Goal: Information Seeking & Learning: Find specific fact

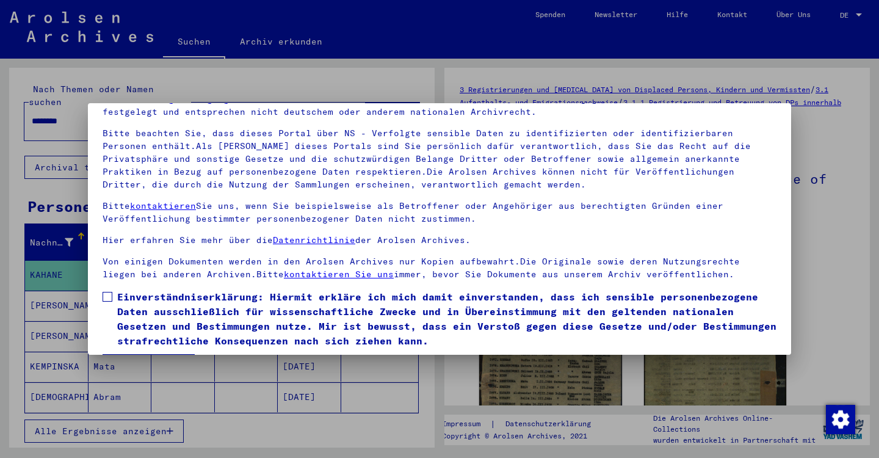
scroll to position [102, 0]
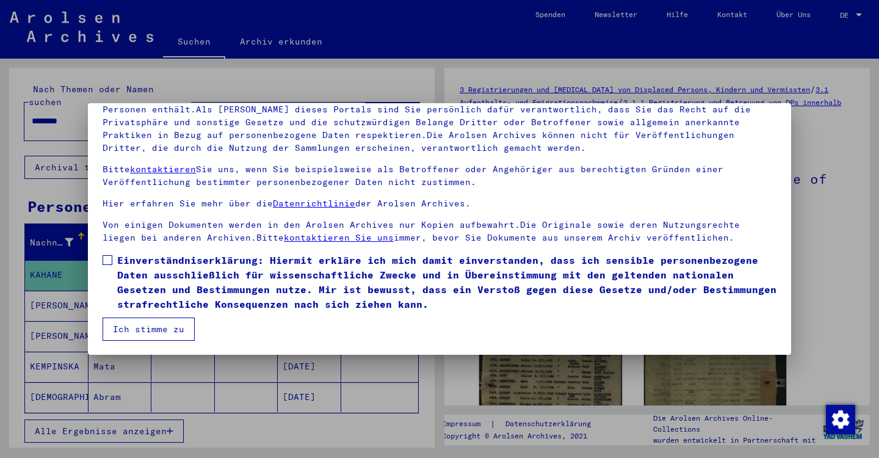
click at [107, 262] on span at bounding box center [107, 260] width 10 height 10
click at [143, 331] on button "Ich stimme zu" at bounding box center [148, 328] width 92 height 23
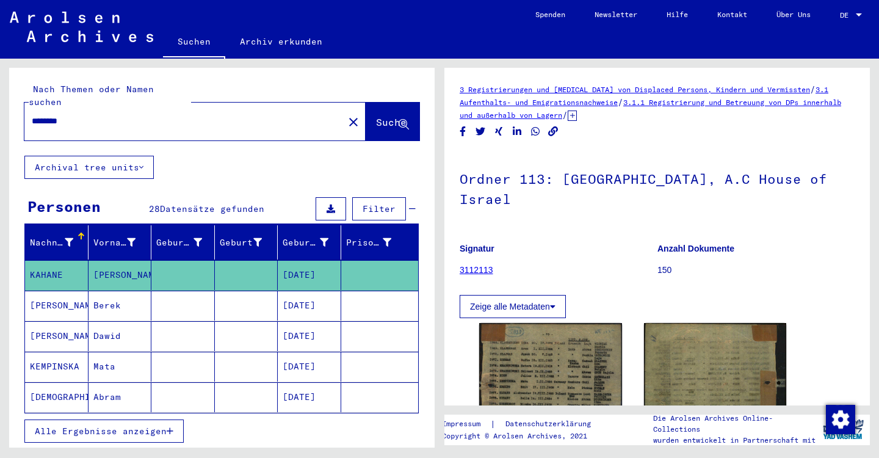
click at [55, 115] on input "********" at bounding box center [184, 121] width 304 height 13
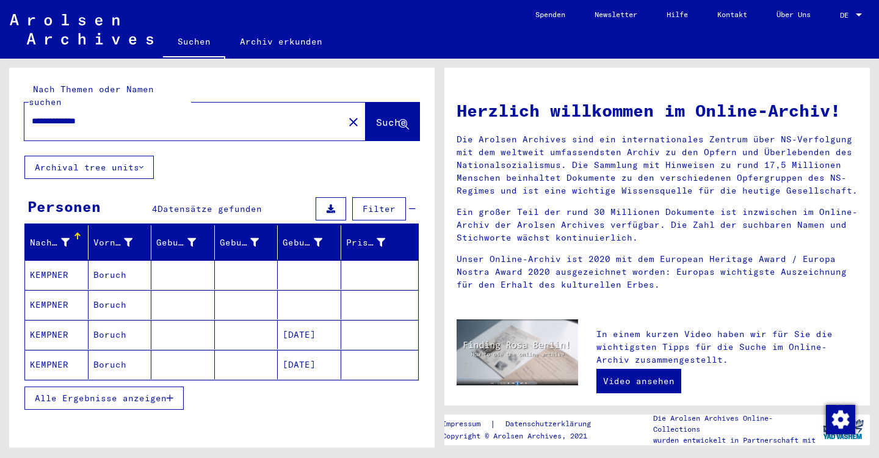
click at [52, 320] on mat-cell "KEMPNER" at bounding box center [56, 334] width 63 height 29
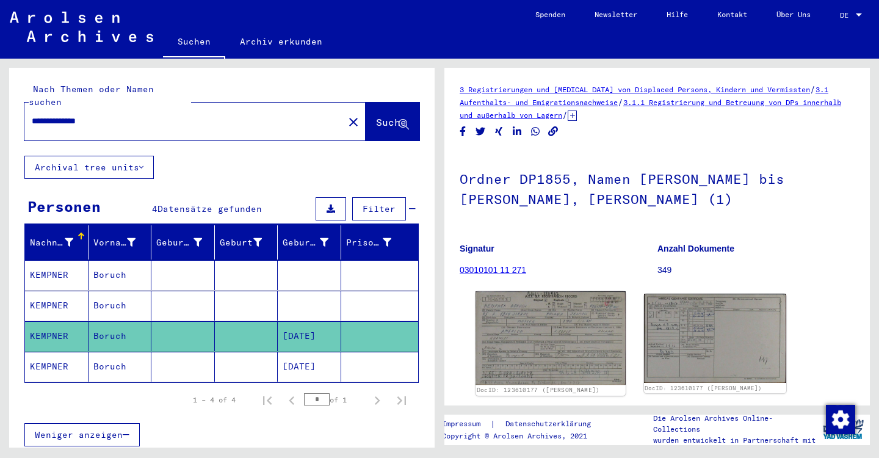
click at [528, 310] on img at bounding box center [549, 337] width 149 height 93
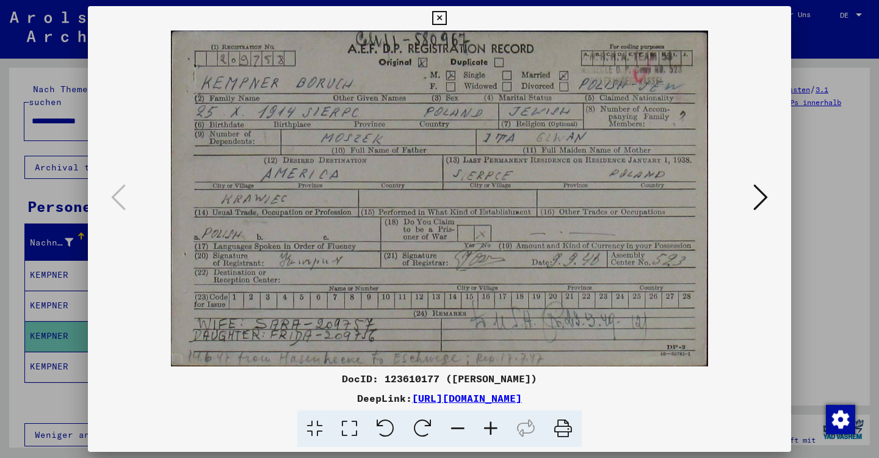
click at [850, 187] on div at bounding box center [439, 229] width 879 height 458
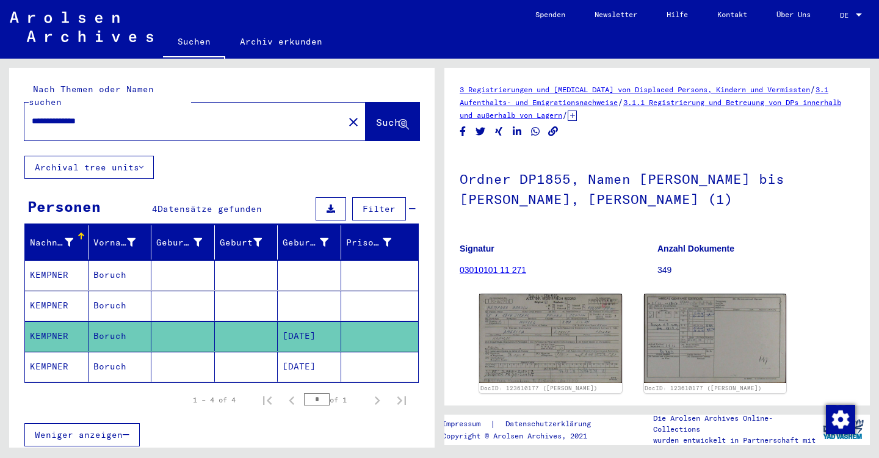
click at [42, 353] on mat-cell "KEMPNER" at bounding box center [56, 366] width 63 height 30
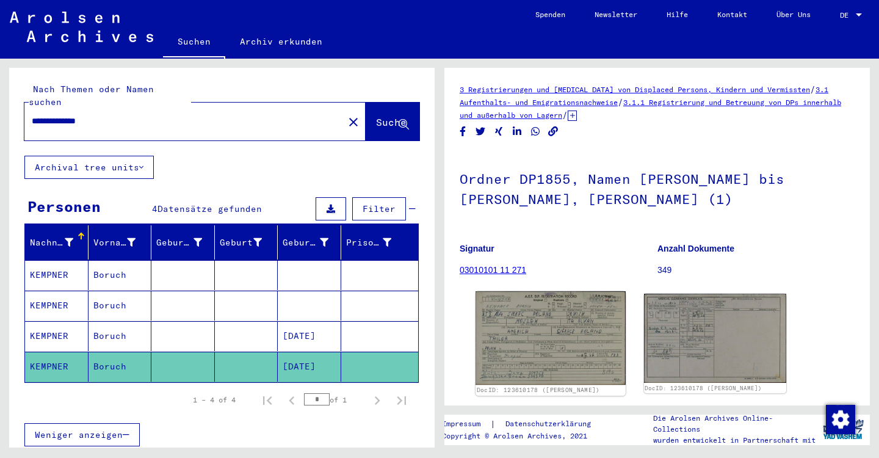
click at [526, 329] on img at bounding box center [549, 337] width 149 height 93
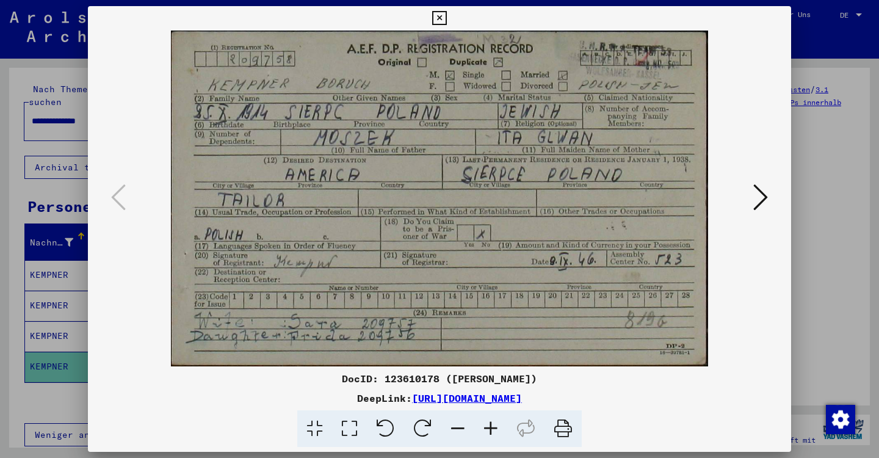
click at [845, 271] on div at bounding box center [439, 229] width 879 height 458
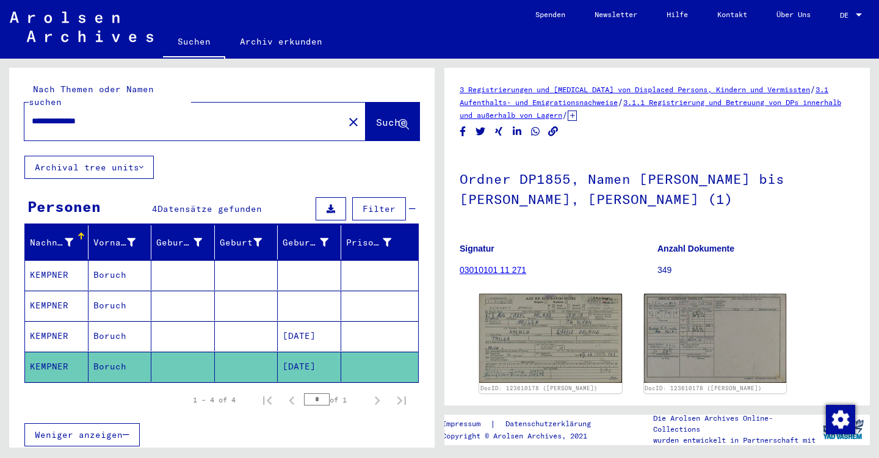
click at [48, 115] on input "**********" at bounding box center [184, 121] width 304 height 13
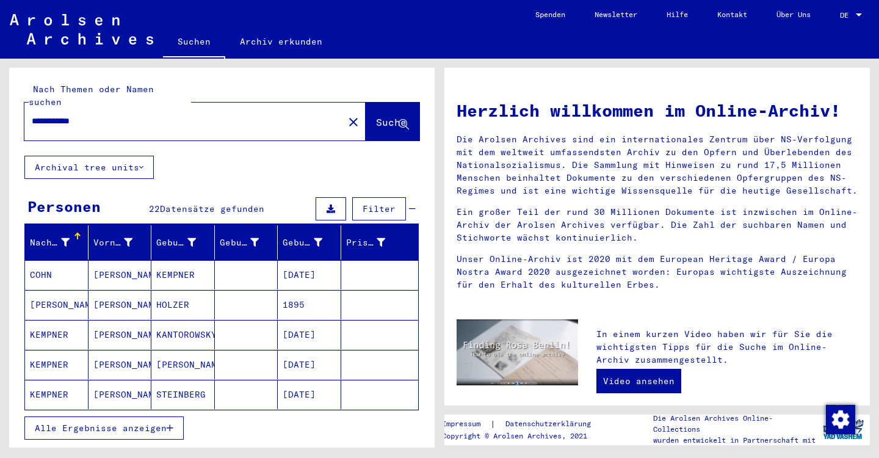
click at [62, 422] on span "Alle Ergebnisse anzeigen" at bounding box center [101, 427] width 132 height 11
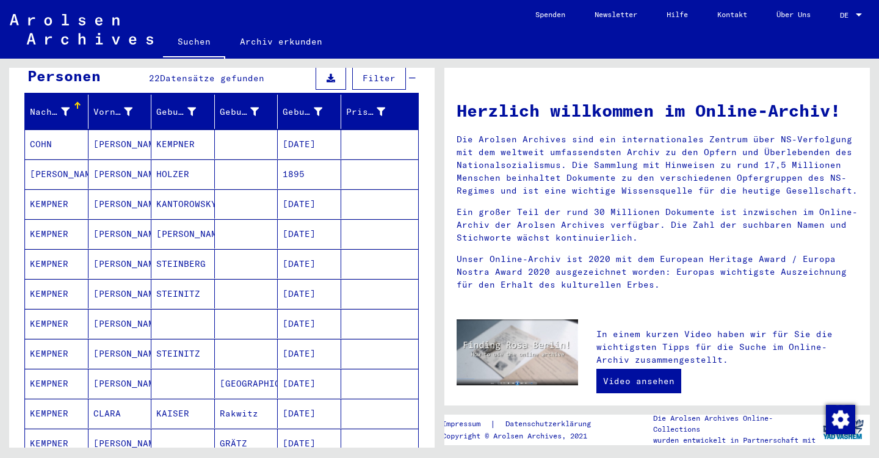
scroll to position [130, 0]
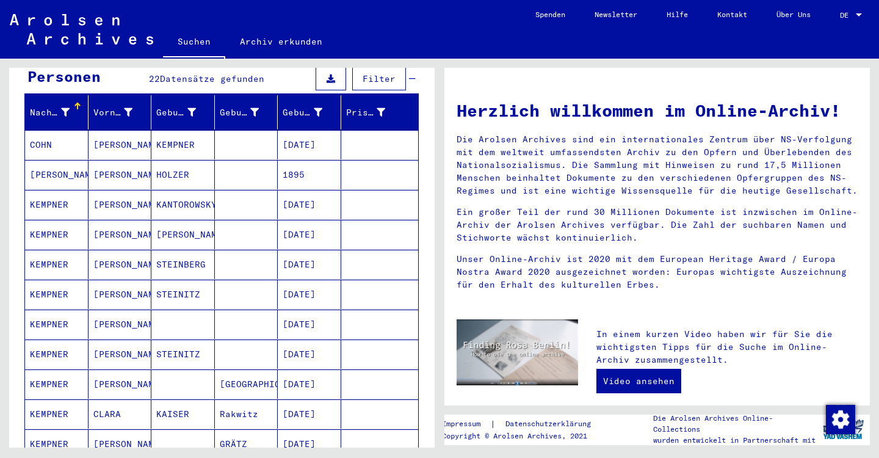
click at [47, 220] on mat-cell "KEMPNER" at bounding box center [56, 234] width 63 height 29
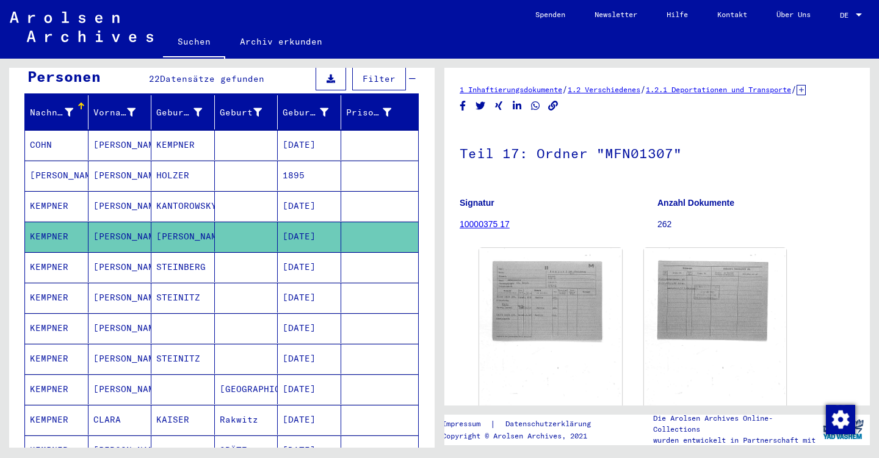
click at [51, 252] on mat-cell "KEMPNER" at bounding box center [56, 267] width 63 height 30
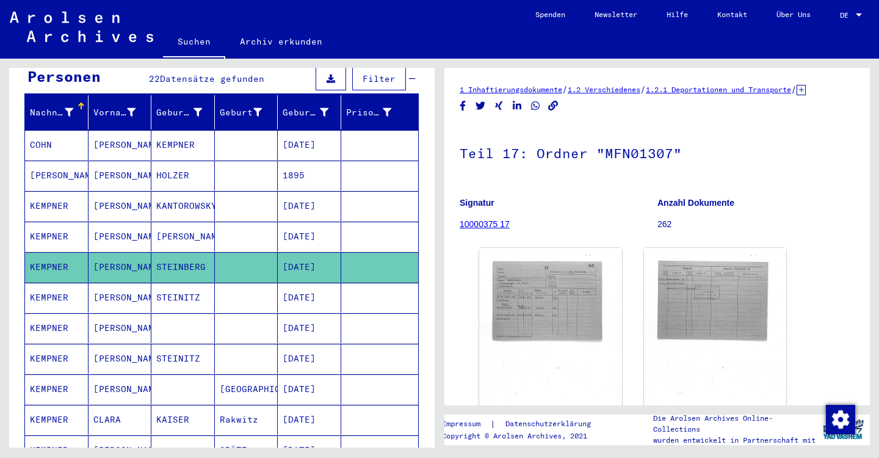
click at [49, 282] on mat-cell "KEMPNER" at bounding box center [56, 297] width 63 height 30
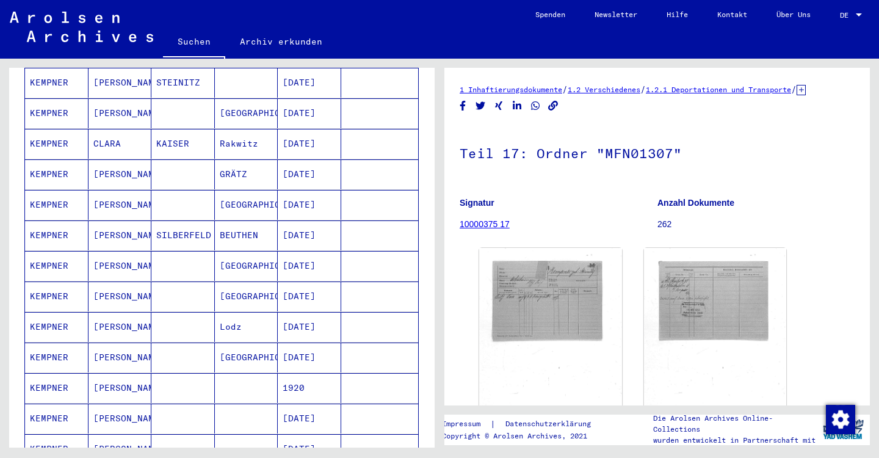
scroll to position [436, 0]
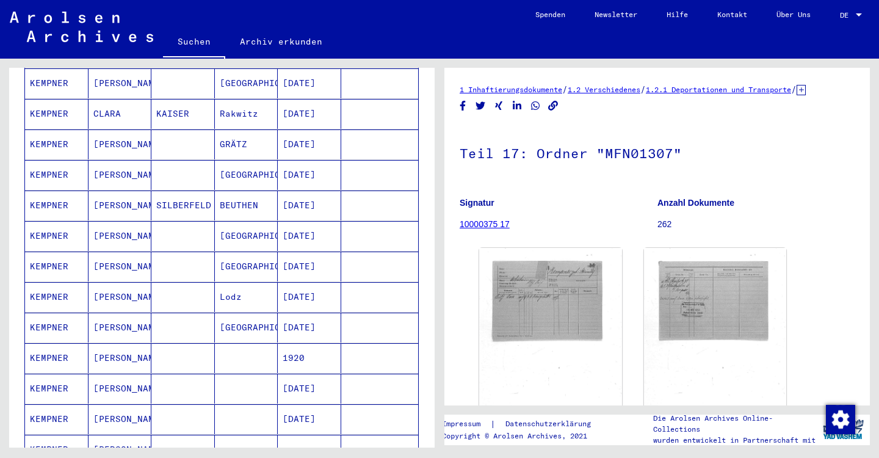
click at [53, 373] on mat-cell "KEMPNER" at bounding box center [56, 388] width 63 height 30
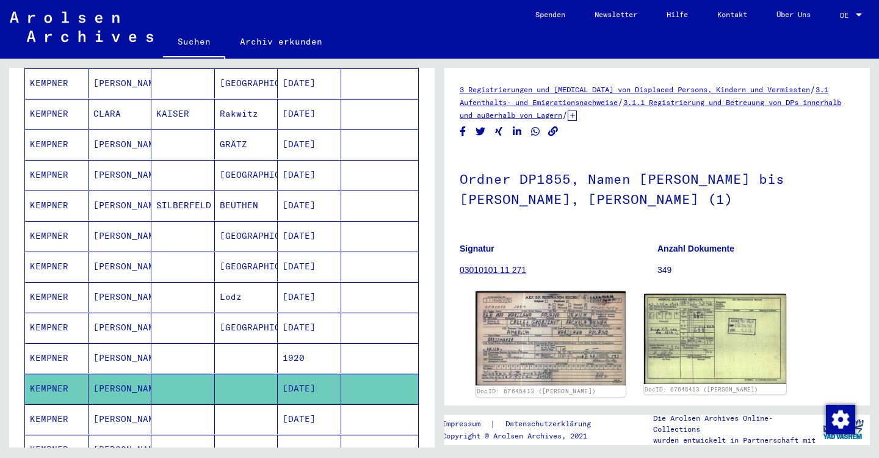
click at [551, 340] on img at bounding box center [549, 338] width 149 height 94
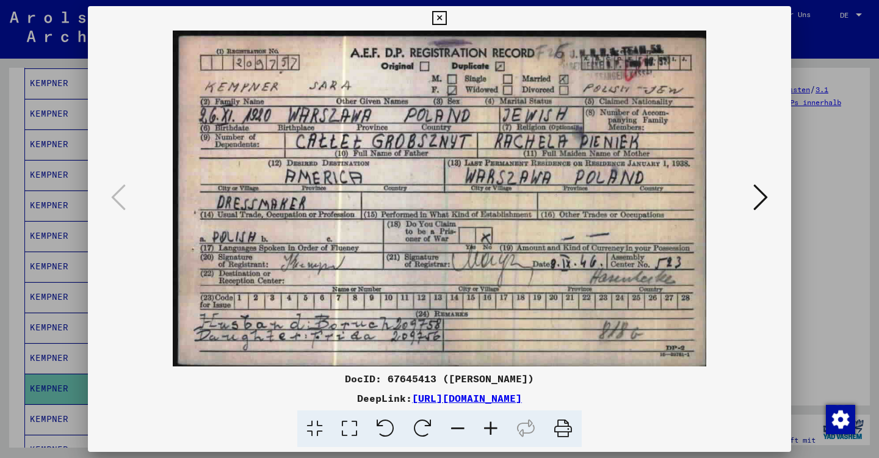
click at [13, 276] on div at bounding box center [439, 229] width 879 height 458
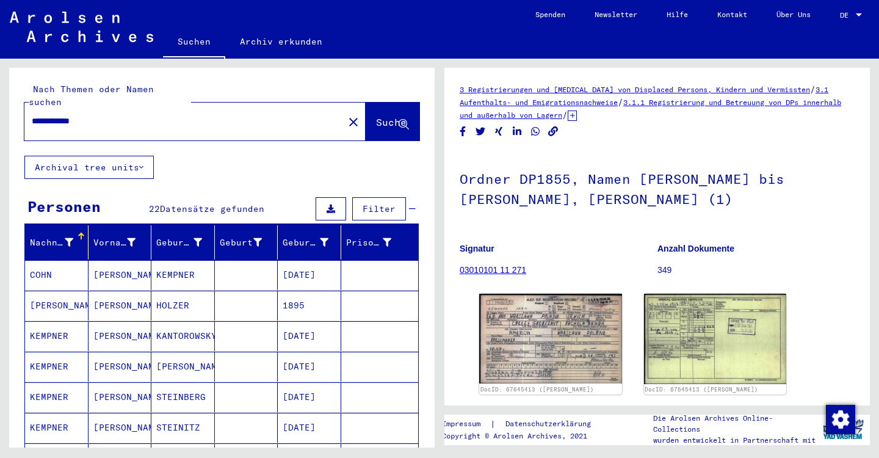
click at [42, 115] on input "**********" at bounding box center [184, 121] width 304 height 13
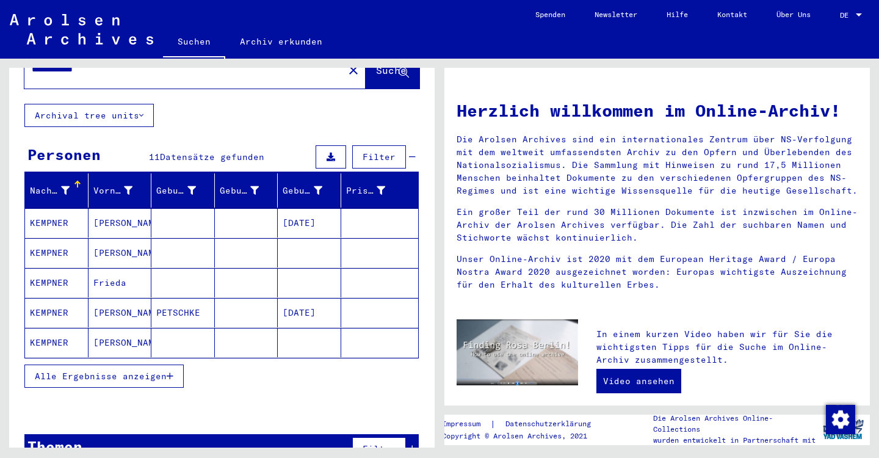
scroll to position [70, 0]
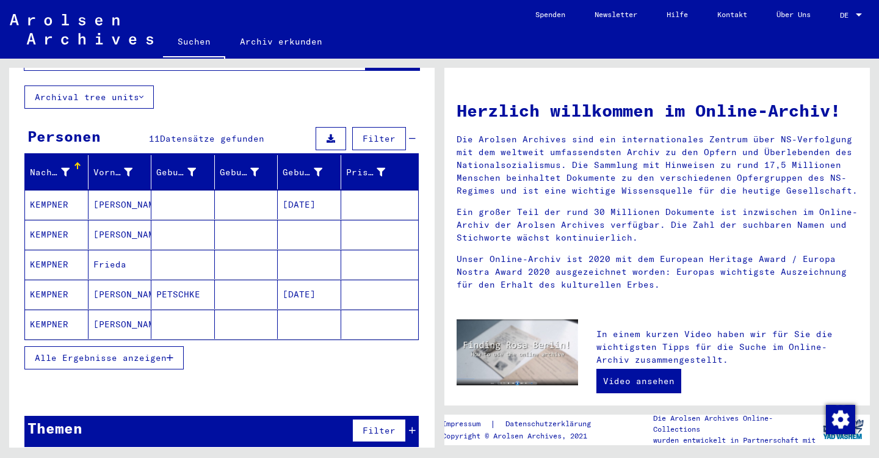
click at [74, 352] on span "Alle Ergebnisse anzeigen" at bounding box center [101, 357] width 132 height 11
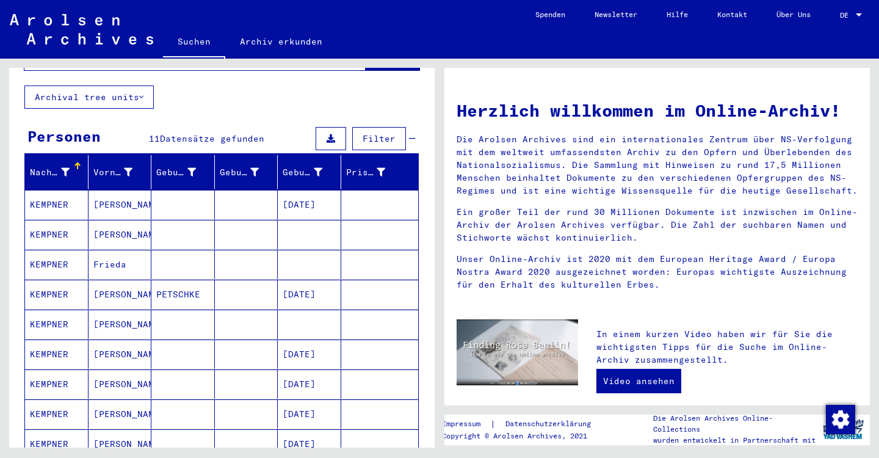
click at [59, 339] on mat-cell "KEMPNER" at bounding box center [56, 353] width 63 height 29
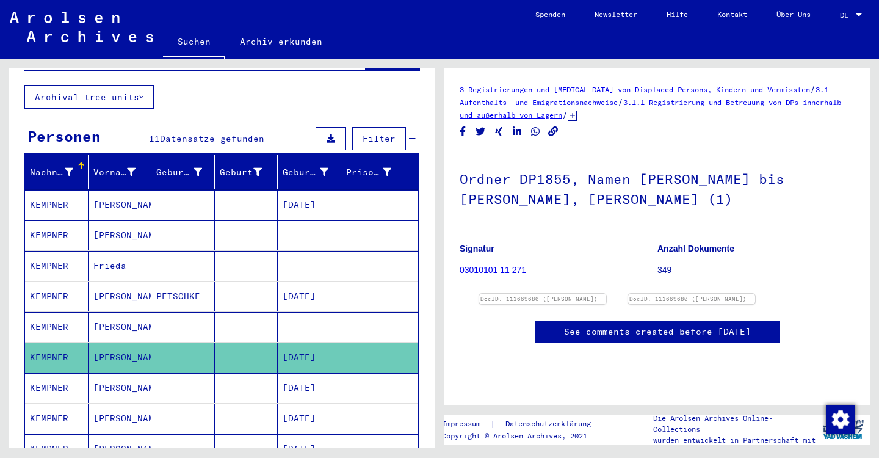
scroll to position [112, 0]
click at [56, 373] on mat-cell "KEMPNER" at bounding box center [56, 388] width 63 height 30
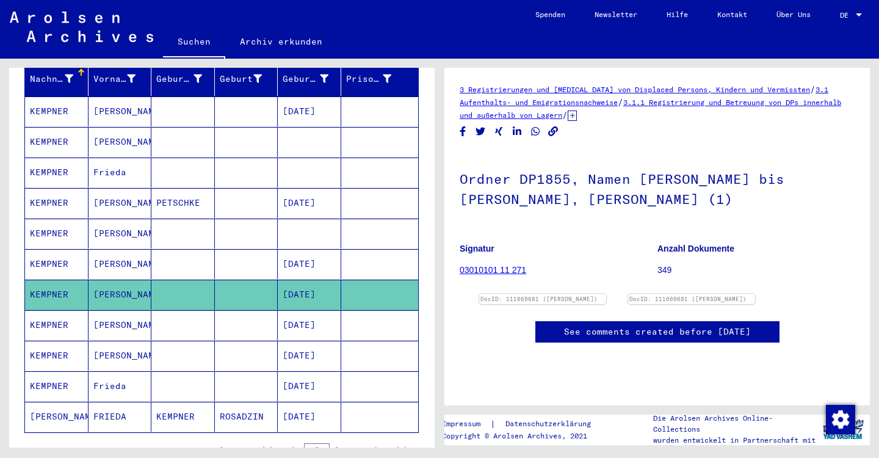
scroll to position [187, 0]
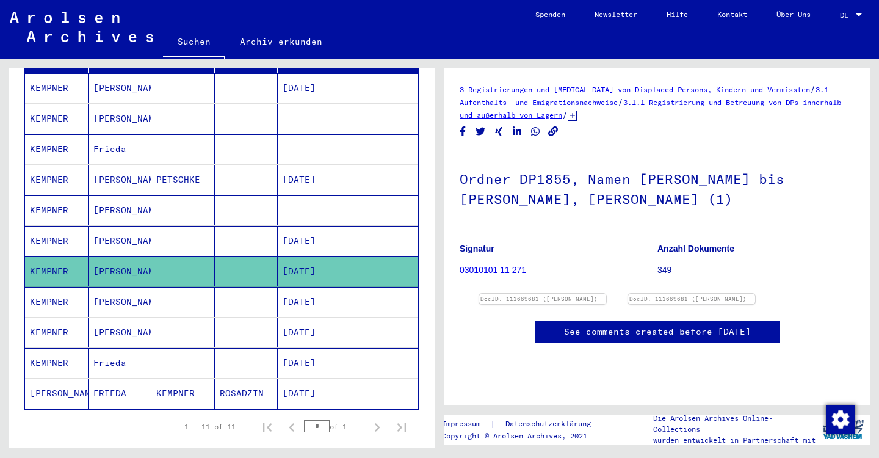
click at [50, 319] on mat-cell "KEMPNER" at bounding box center [56, 332] width 63 height 30
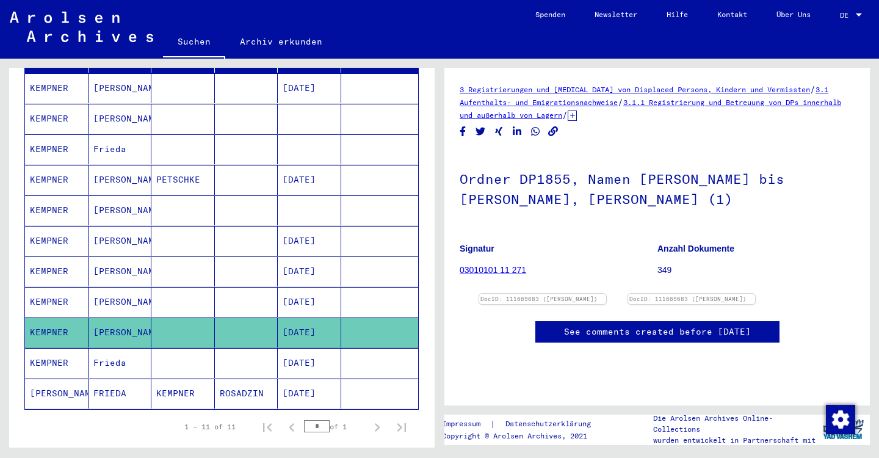
click at [51, 289] on mat-cell "KEMPNER" at bounding box center [56, 302] width 63 height 30
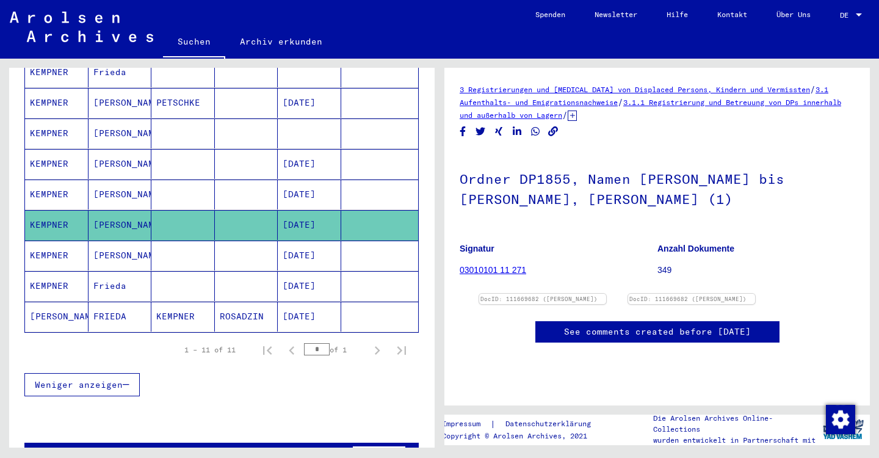
scroll to position [66, 0]
click at [552, 293] on img at bounding box center [542, 293] width 133 height 0
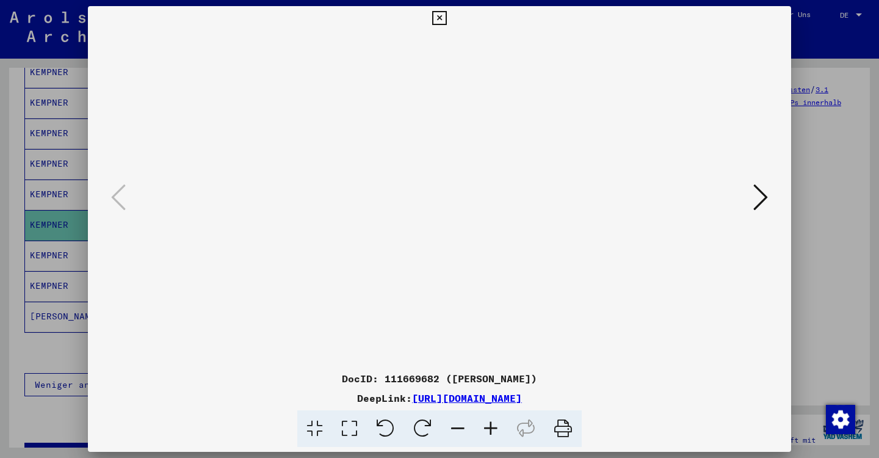
click at [758, 199] on icon at bounding box center [760, 196] width 15 height 29
click at [446, 15] on icon at bounding box center [439, 18] width 14 height 15
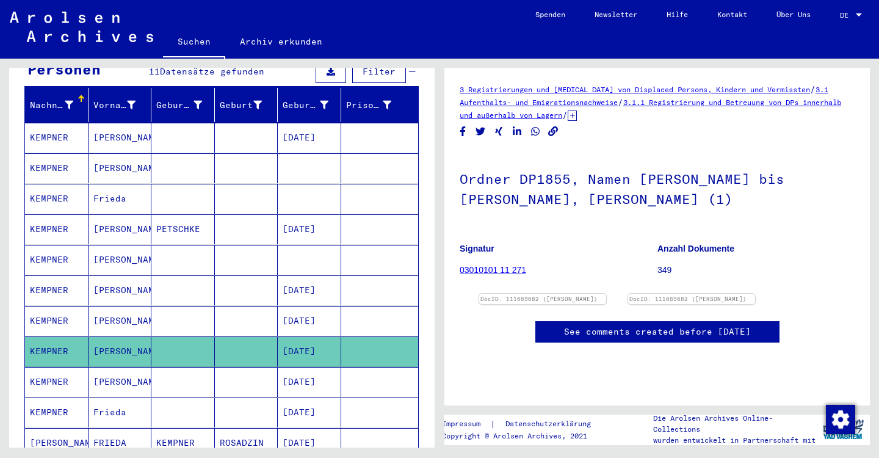
scroll to position [0, 0]
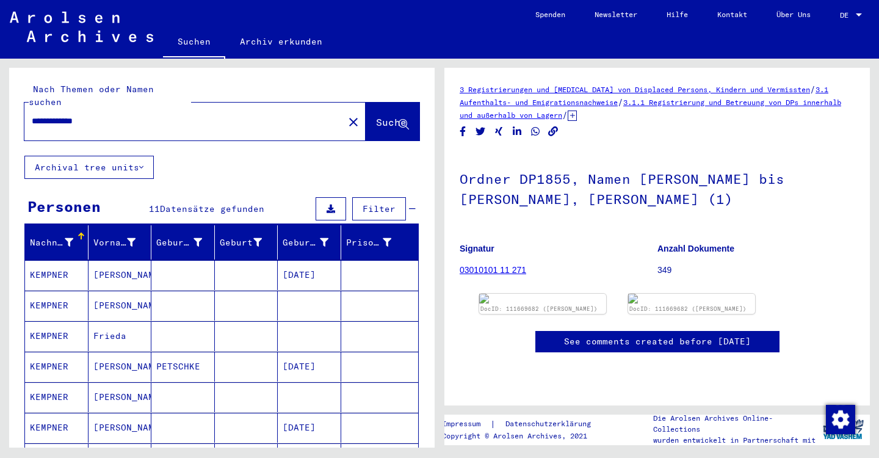
click at [376, 116] on span "Suche" at bounding box center [391, 122] width 31 height 12
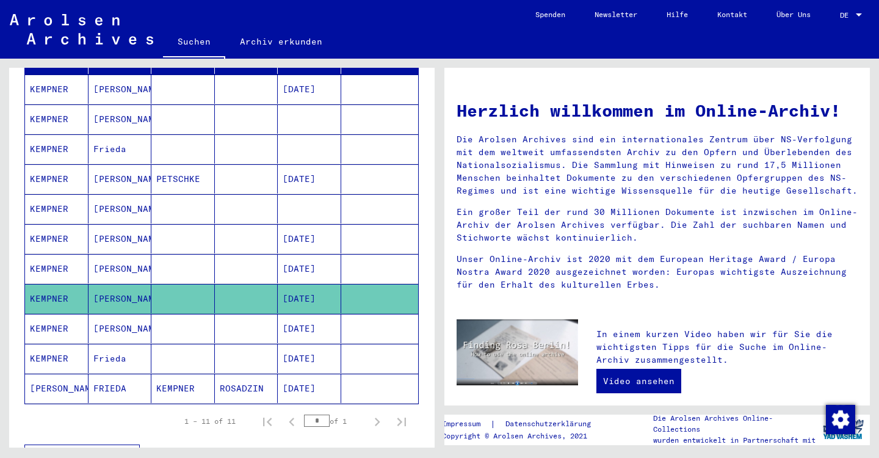
scroll to position [187, 0]
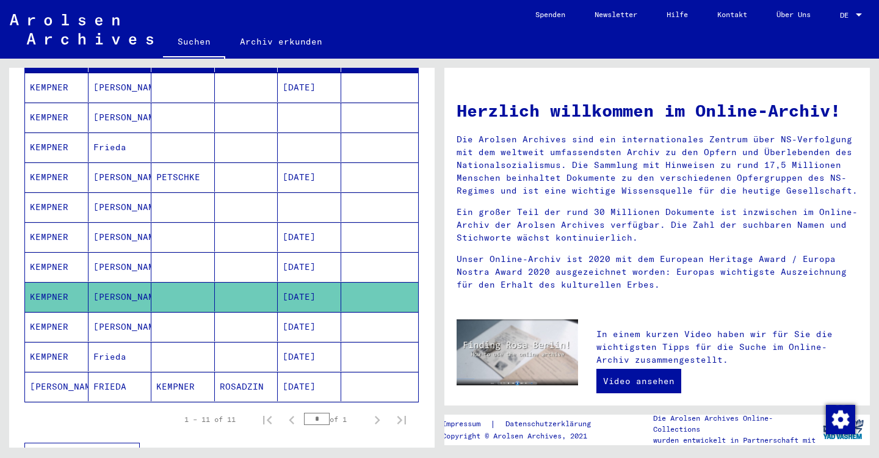
click at [51, 225] on mat-cell "KEMPNER" at bounding box center [56, 236] width 63 height 29
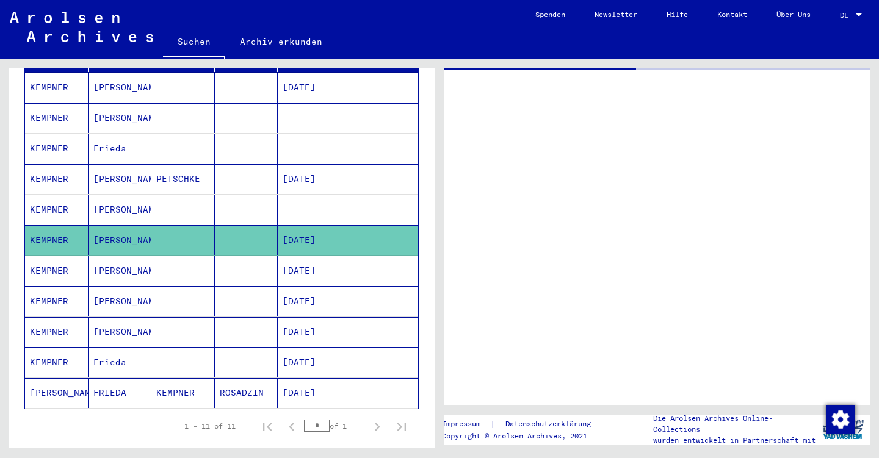
scroll to position [187, 0]
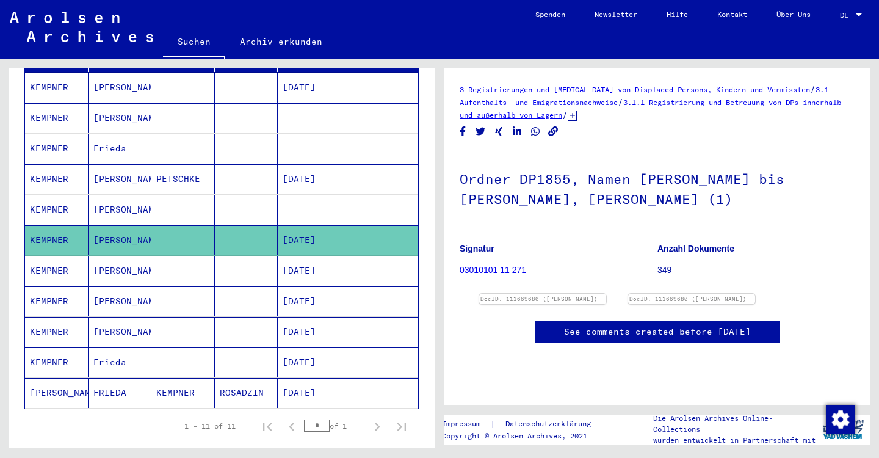
click at [40, 257] on mat-cell "KEMPNER" at bounding box center [56, 271] width 63 height 30
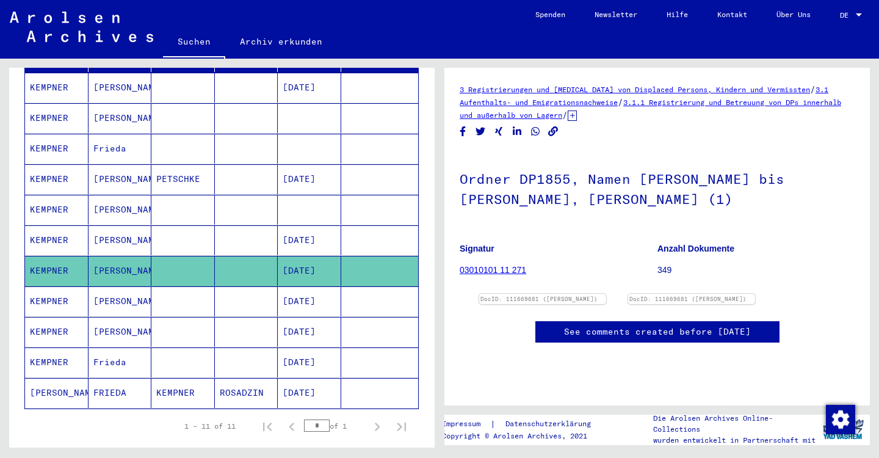
click at [49, 286] on mat-cell "KEMPNER" at bounding box center [56, 301] width 63 height 30
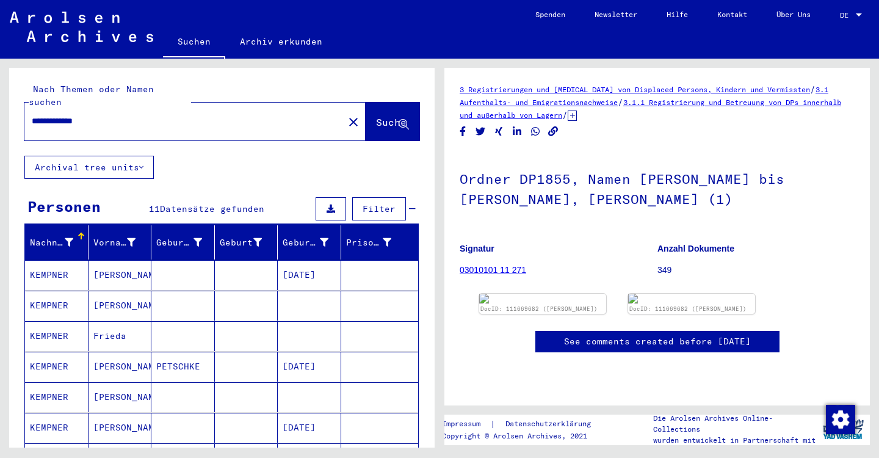
click at [46, 115] on input "**********" at bounding box center [184, 121] width 304 height 13
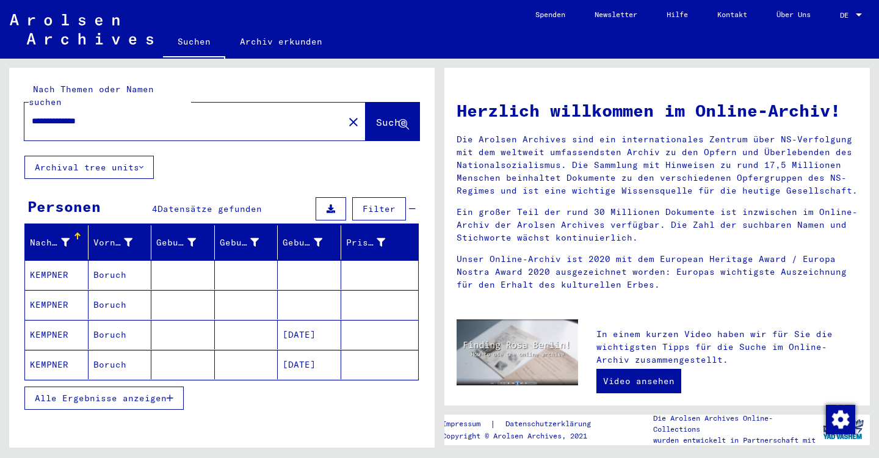
click at [40, 322] on mat-cell "KEMPNER" at bounding box center [56, 334] width 63 height 29
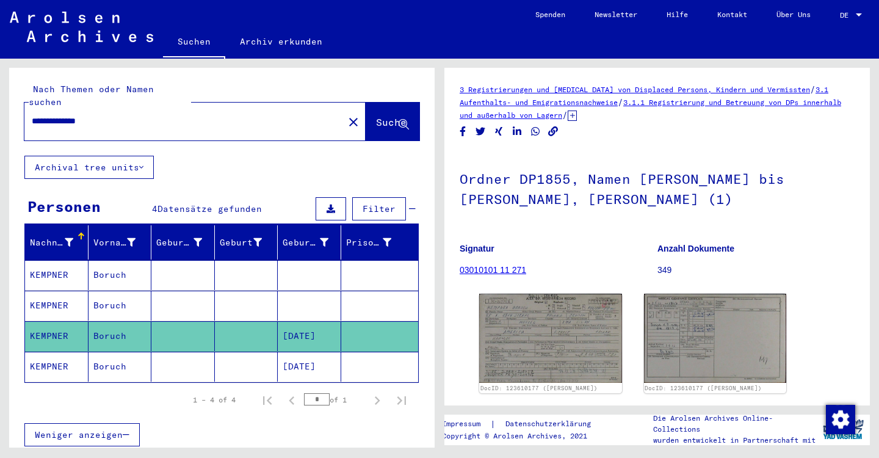
click at [47, 353] on mat-cell "KEMPNER" at bounding box center [56, 366] width 63 height 30
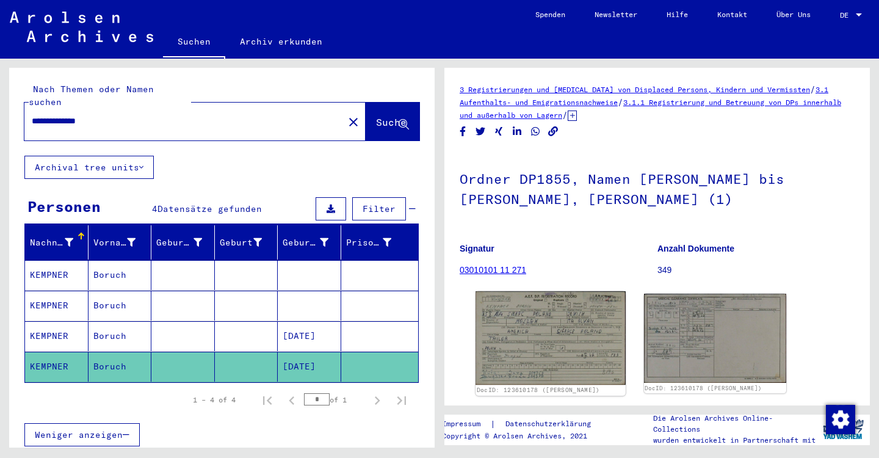
click at [541, 332] on img at bounding box center [549, 337] width 149 height 93
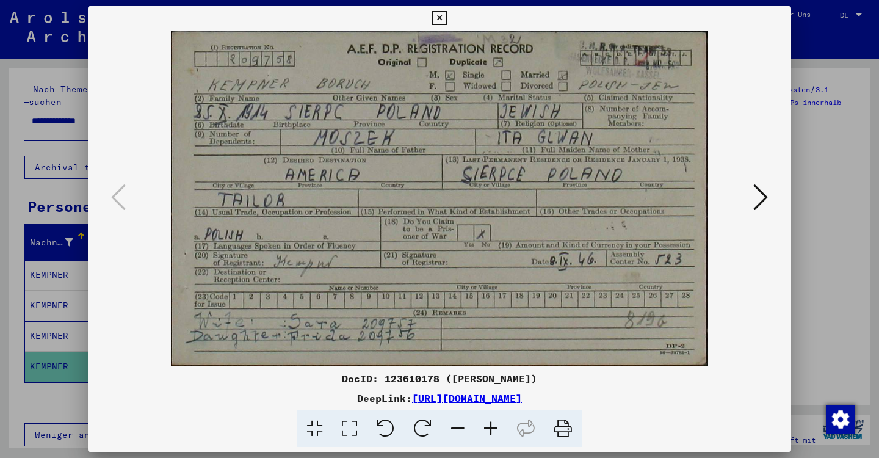
click at [757, 192] on icon at bounding box center [760, 196] width 15 height 29
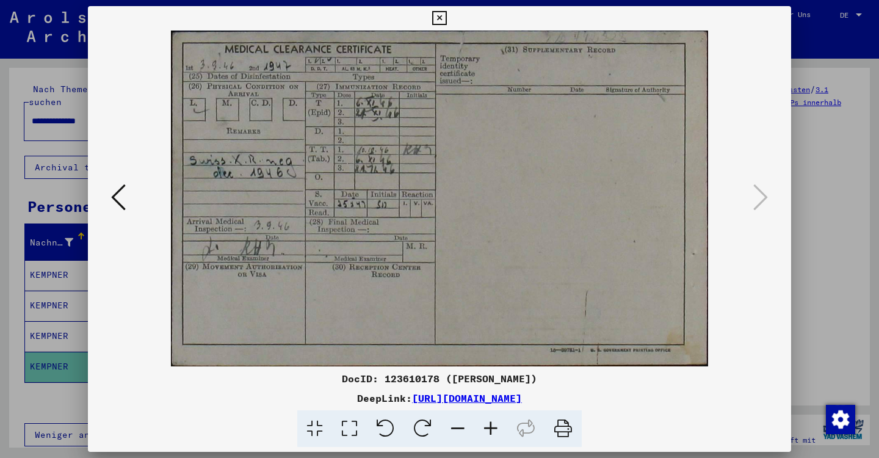
click at [847, 271] on div at bounding box center [439, 229] width 879 height 458
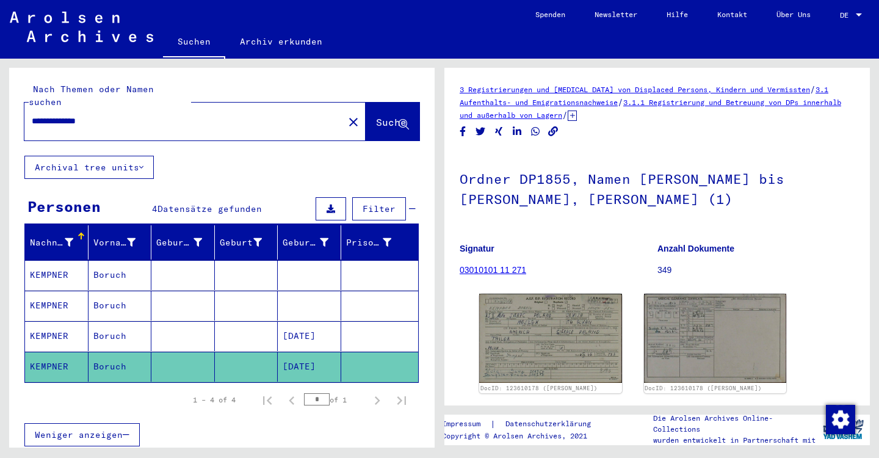
click at [46, 115] on input "**********" at bounding box center [184, 121] width 304 height 13
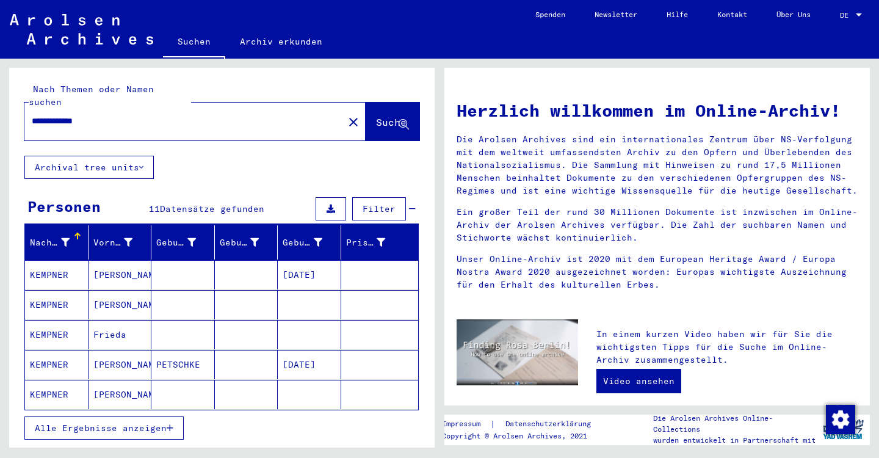
click at [85, 422] on span "Alle Ergebnisse anzeigen" at bounding box center [101, 427] width 132 height 11
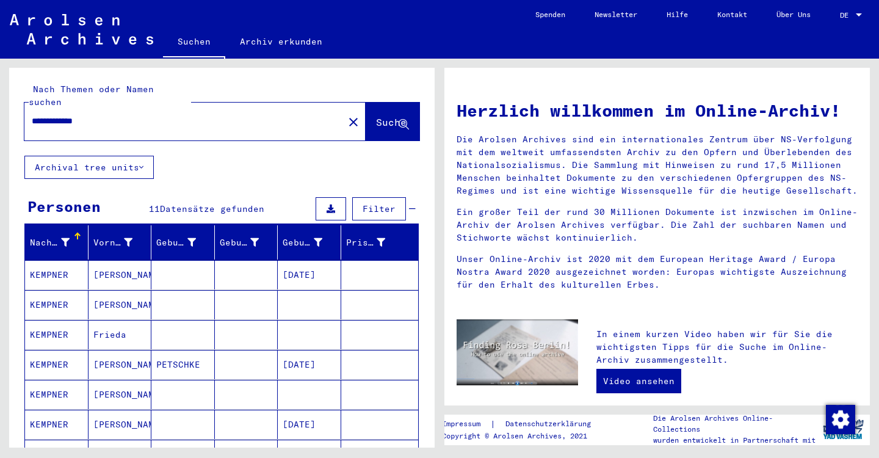
click at [41, 115] on input "**********" at bounding box center [180, 121] width 297 height 13
type input "**********"
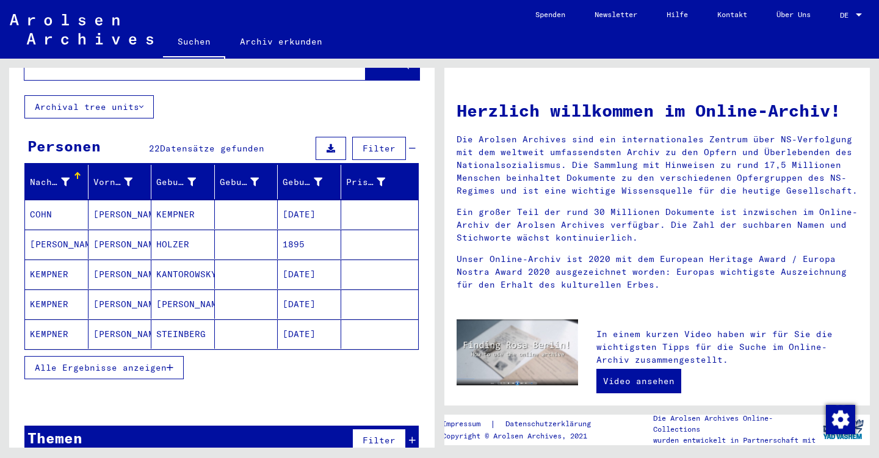
scroll to position [70, 0]
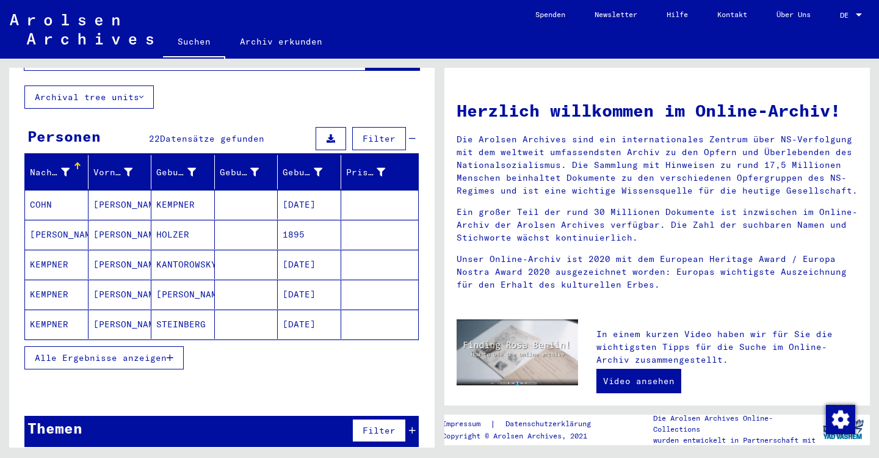
click at [66, 352] on span "Alle Ergebnisse anzeigen" at bounding box center [101, 357] width 132 height 11
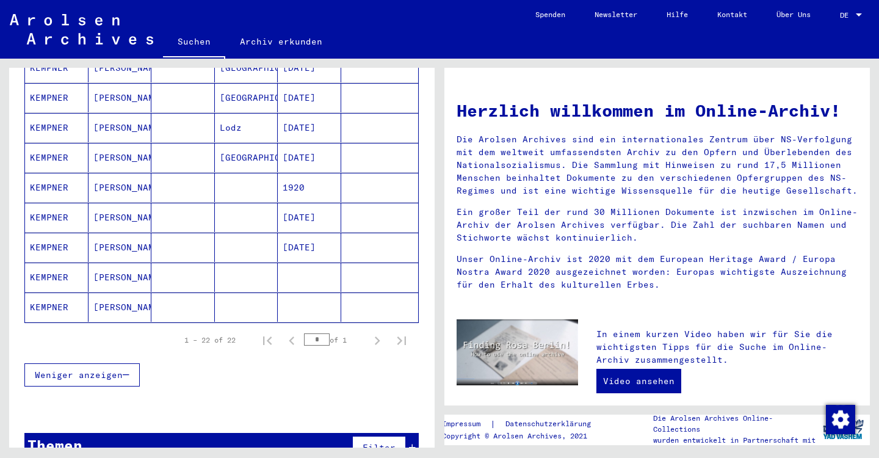
scroll to position [597, 0]
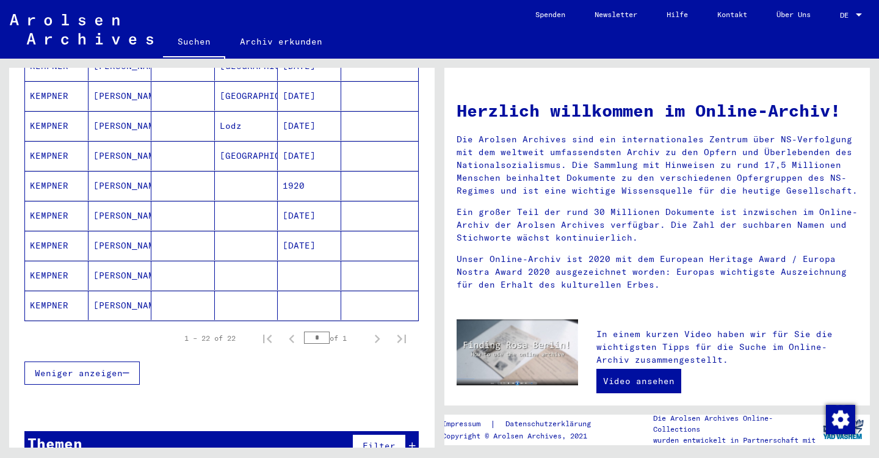
click at [53, 232] on mat-cell "KEMPNER" at bounding box center [56, 245] width 63 height 29
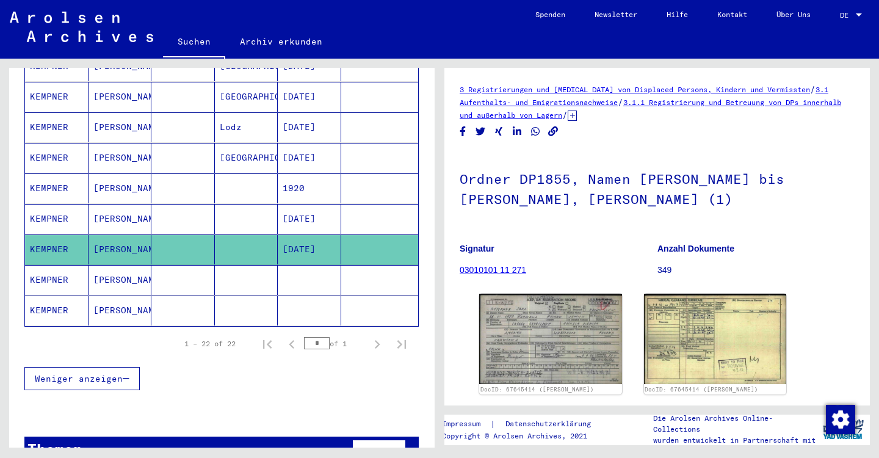
click at [52, 205] on mat-cell "KEMPNER" at bounding box center [56, 219] width 63 height 30
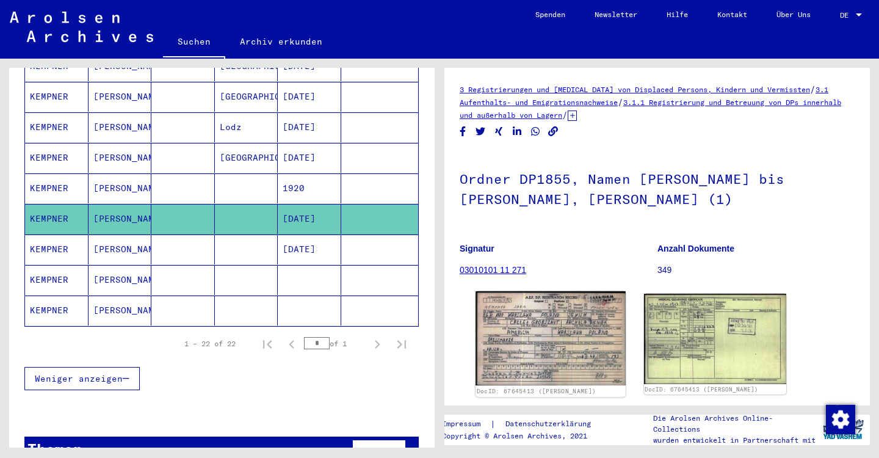
click at [573, 328] on img at bounding box center [549, 338] width 149 height 94
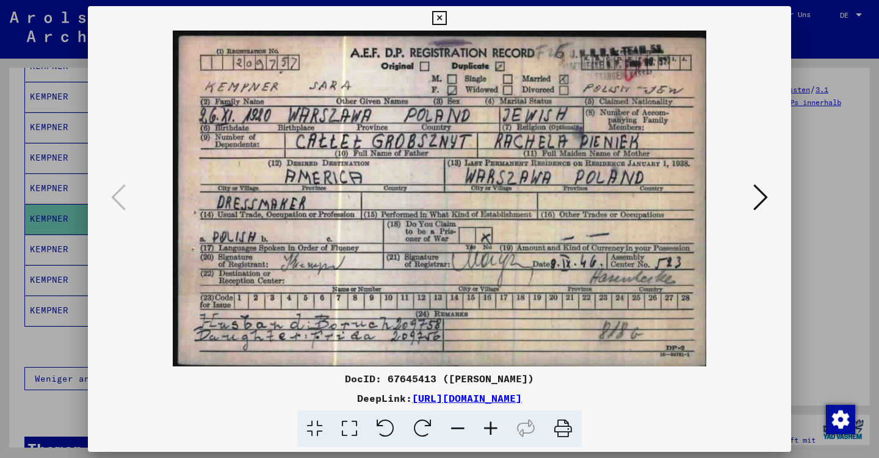
click at [761, 196] on icon at bounding box center [760, 196] width 15 height 29
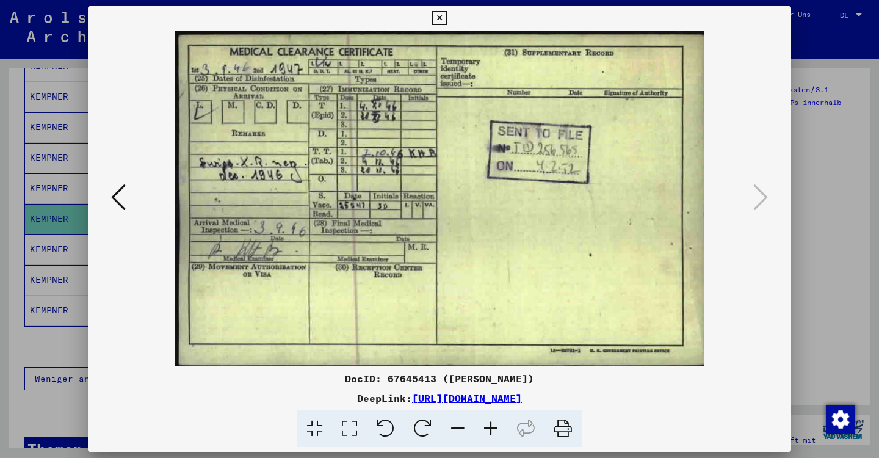
click at [12, 113] on div at bounding box center [439, 229] width 879 height 458
